Goal: Transaction & Acquisition: Book appointment/travel/reservation

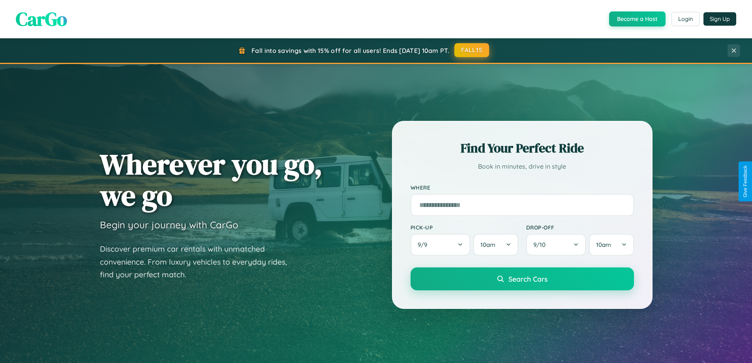
click at [472, 50] on button "FALL15" at bounding box center [472, 50] width 35 height 14
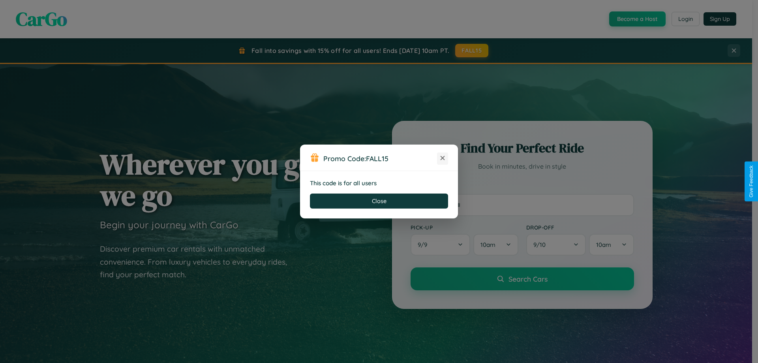
click at [443, 158] on icon at bounding box center [443, 158] width 8 height 8
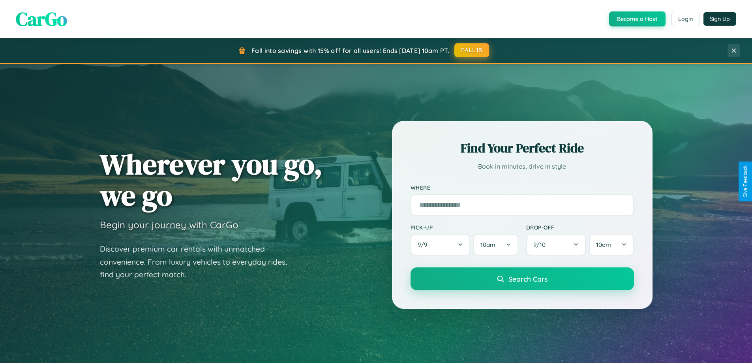
click at [472, 50] on button "FALL15" at bounding box center [472, 50] width 35 height 14
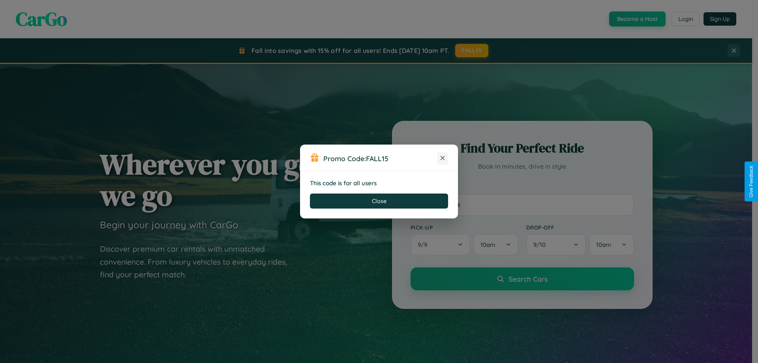
click at [443, 158] on icon at bounding box center [443, 158] width 8 height 8
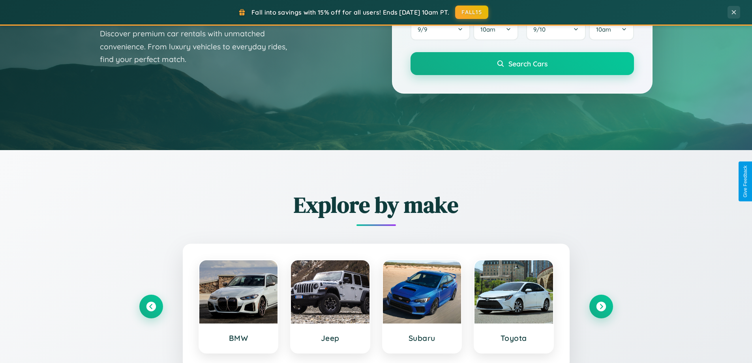
scroll to position [1269, 0]
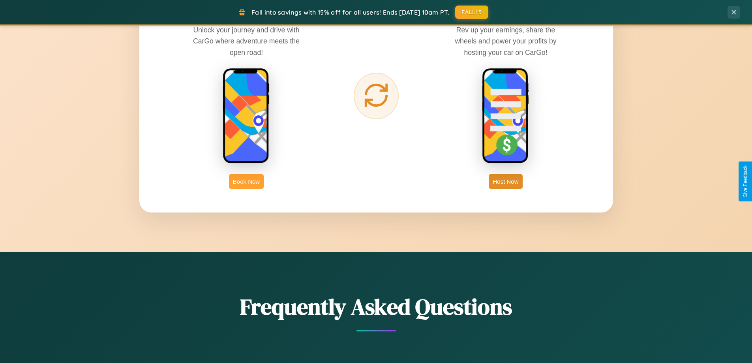
click at [246, 181] on button "Book Now" at bounding box center [246, 181] width 35 height 15
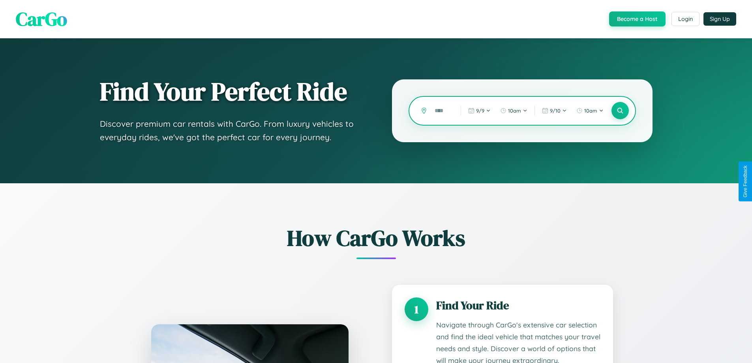
click at [442, 111] on input "text" at bounding box center [442, 111] width 22 height 14
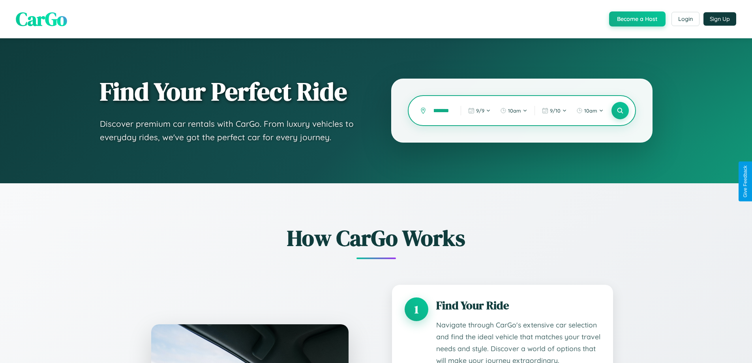
scroll to position [0, 13]
type input "********"
click at [620, 111] on icon at bounding box center [621, 111] width 8 height 8
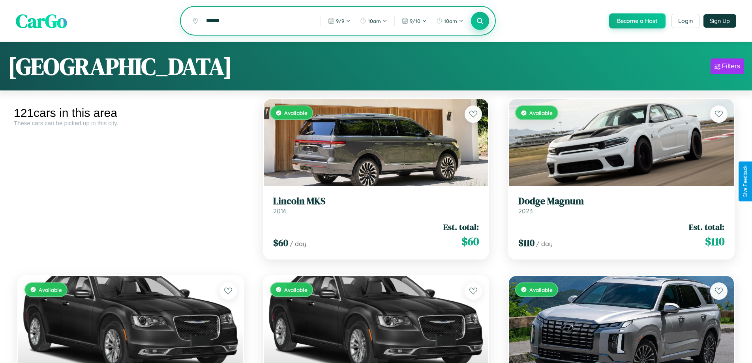
click at [480, 21] on icon at bounding box center [481, 21] width 8 height 8
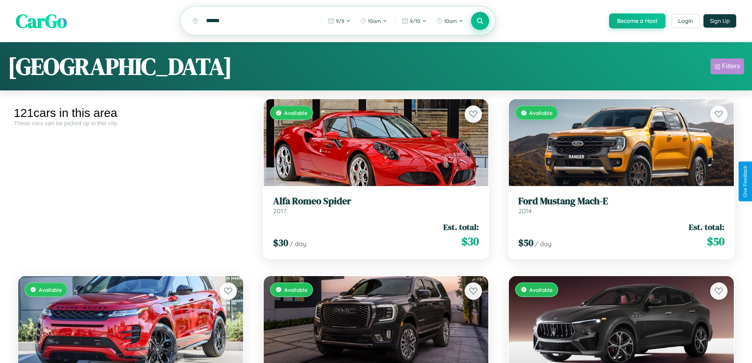
click at [728, 68] on div "Filters" at bounding box center [731, 66] width 18 height 8
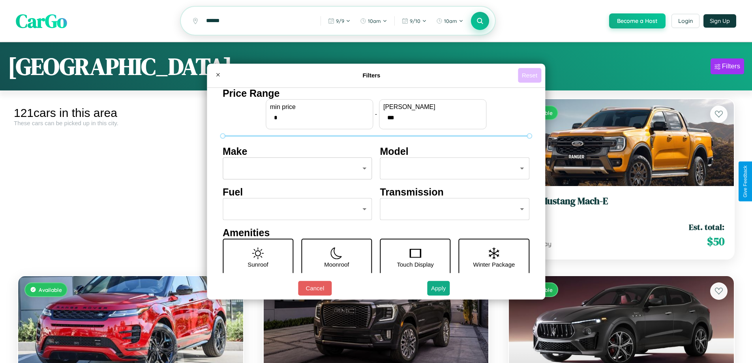
click at [531, 75] on button "Reset" at bounding box center [529, 75] width 23 height 15
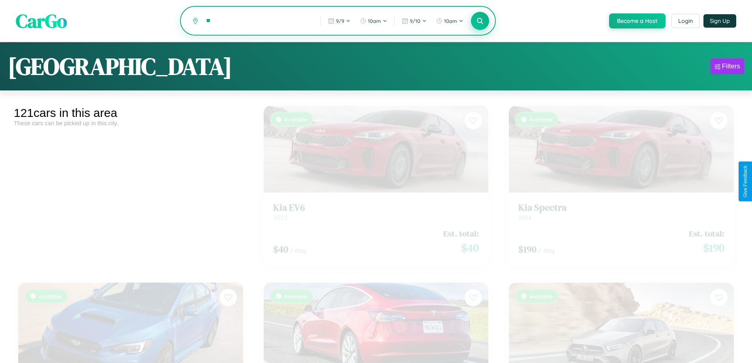
type input "*"
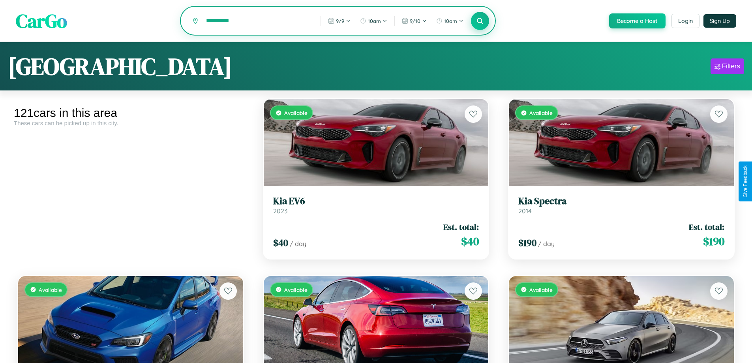
type input "**********"
click at [480, 21] on icon at bounding box center [481, 21] width 8 height 8
